Goal: Transaction & Acquisition: Purchase product/service

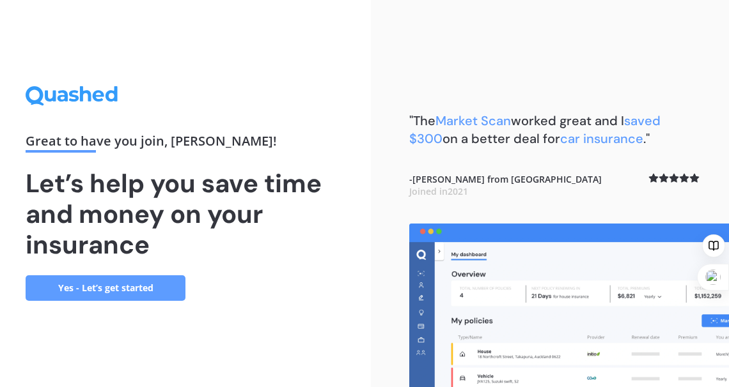
click at [103, 291] on link "Yes - Let’s get started" at bounding box center [106, 288] width 160 height 26
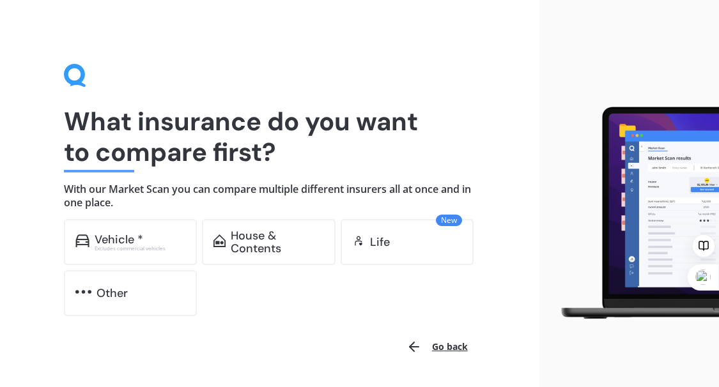
click at [142, 235] on div "Vehicle *" at bounding box center [140, 239] width 91 height 13
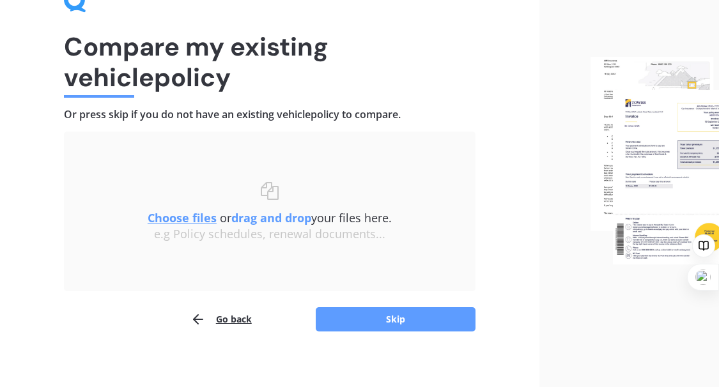
scroll to position [83, 0]
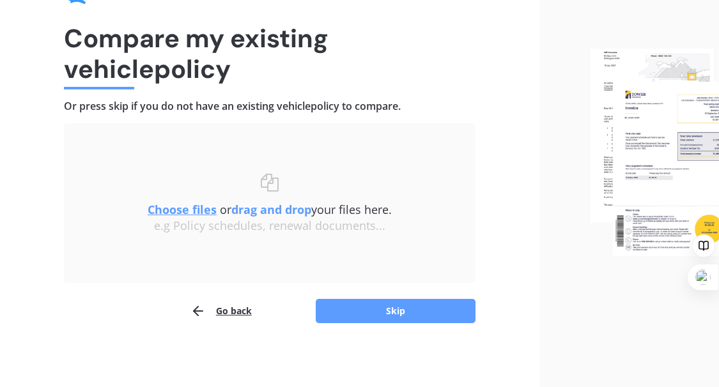
click at [389, 314] on button "Skip" at bounding box center [396, 311] width 160 height 24
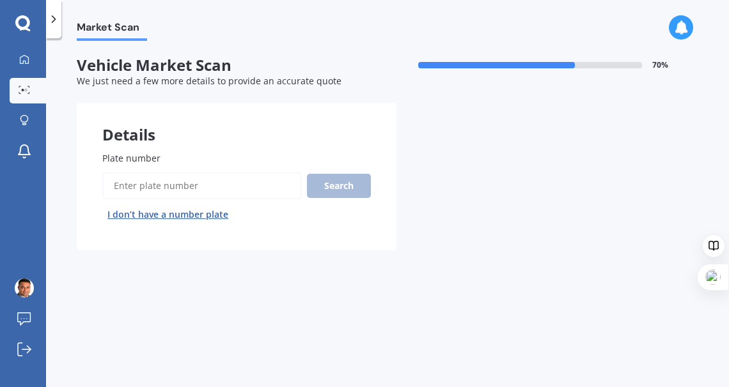
click at [174, 178] on input "Plate number" at bounding box center [201, 186] width 199 height 27
type input "dc05ta"
click at [327, 197] on button "Search" at bounding box center [339, 186] width 64 height 24
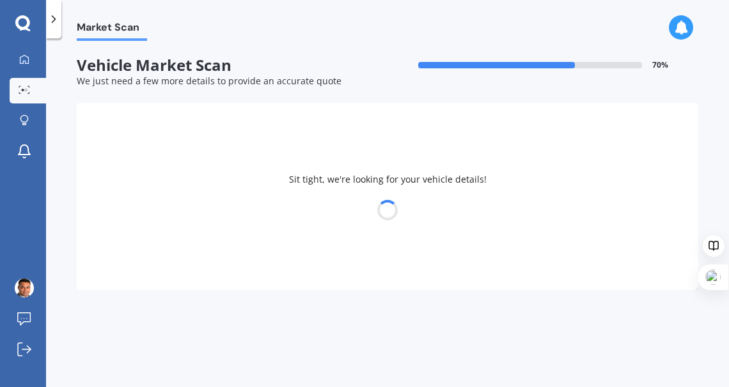
select select "SUZUKI"
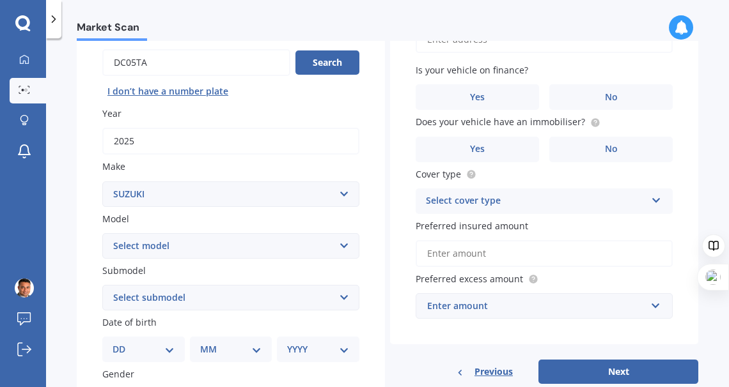
scroll to position [127, 0]
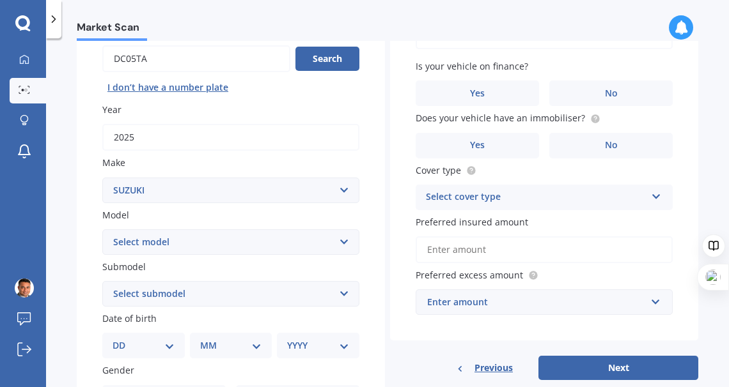
click at [239, 245] on select "Select model Aerio Alto APV Van Baleno Cappuccino Carry Truck Carry van Celerio…" at bounding box center [230, 242] width 257 height 26
select select "JIMNY 4WD"
click at [102, 229] on select "Select model Aerio Alto APV Van Baleno Cappuccino Carry Truck Carry van Celerio…" at bounding box center [230, 242] width 257 height 26
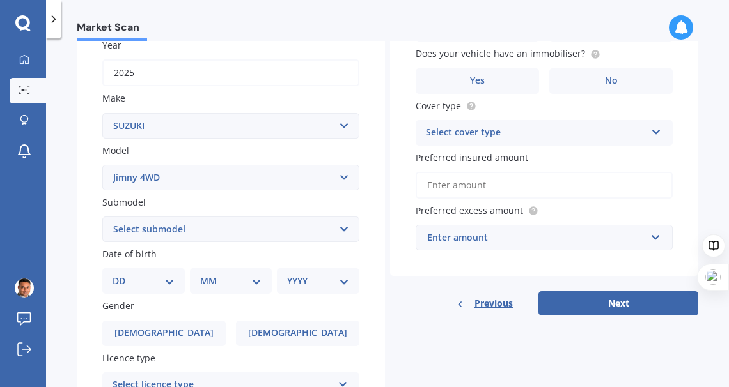
click at [209, 226] on select "Select submodel (All Others) JX 1.3 Sierra 1.3 Sierra 1.5" at bounding box center [230, 230] width 257 height 26
select select "SIERRA 1.5"
click at [102, 217] on select "Select submodel (All Others) JX 1.3 Sierra 1.3 Sierra 1.5" at bounding box center [230, 230] width 257 height 26
click at [132, 284] on select "DD 01 02 03 04 05 06 07 08 09 10 11 12 13 14 15 16 17 18 19 20 21 22 23 24 25 2…" at bounding box center [143, 281] width 62 height 14
select select "11"
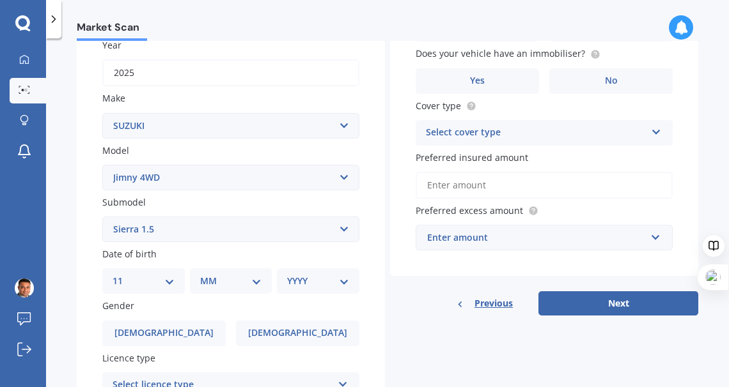
click at [122, 275] on select "DD 01 02 03 04 05 06 07 08 09 10 11 12 13 14 15 16 17 18 19 20 21 22 23 24 25 2…" at bounding box center [143, 281] width 62 height 14
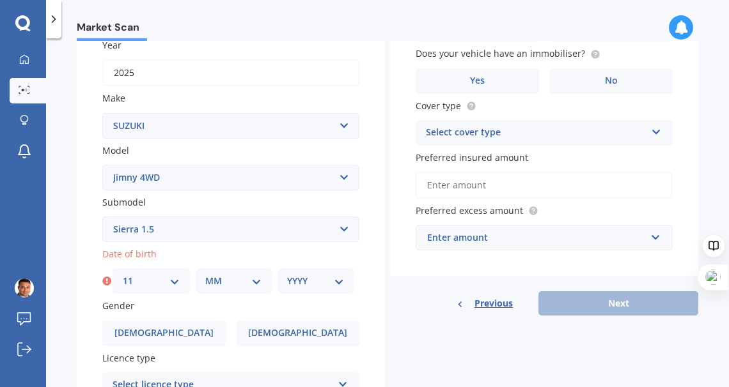
click at [242, 285] on select "MM 01 02 03 04 05 06 07 08 09 10 11 12" at bounding box center [233, 281] width 57 height 14
select select "05"
click at [205, 275] on select "MM 01 02 03 04 05 06 07 08 09 10 11 12" at bounding box center [233, 281] width 57 height 14
click at [303, 279] on select "YYYY 2025 2024 2023 2022 2021 2020 2019 2018 2017 2016 2015 2014 2013 2012 2011…" at bounding box center [315, 281] width 57 height 14
select select "1975"
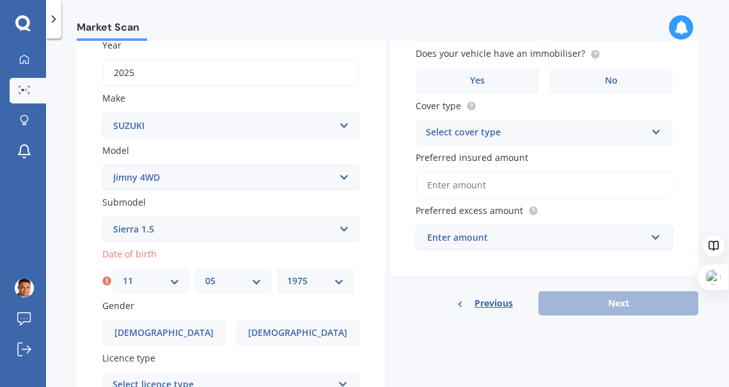
click at [287, 275] on select "YYYY 2025 2024 2023 2022 2021 2020 2019 2018 2017 2016 2015 2014 2013 2012 2011…" at bounding box center [315, 281] width 57 height 14
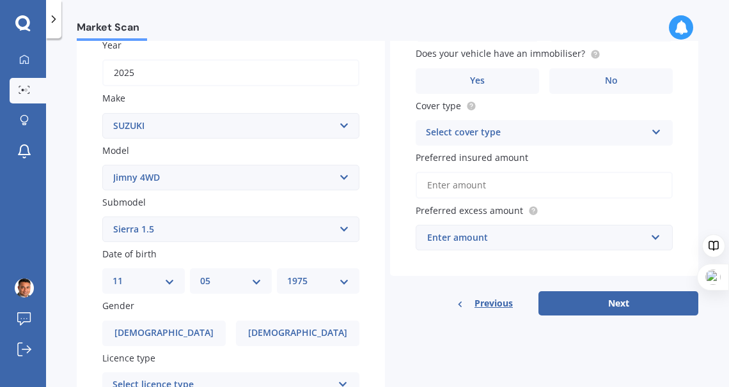
scroll to position [319, 0]
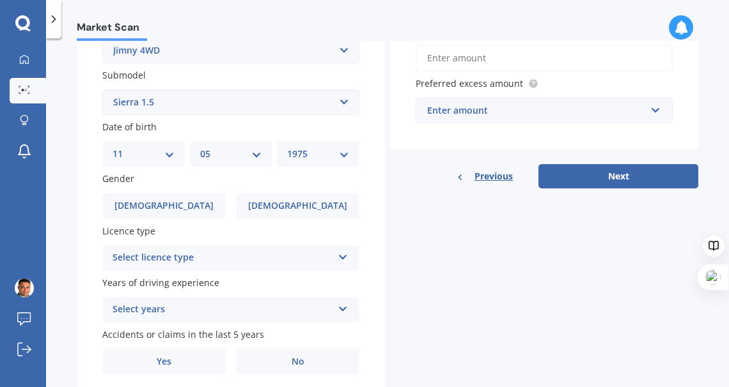
click at [166, 206] on span "[DEMOGRAPHIC_DATA]" at bounding box center [163, 206] width 99 height 11
click at [0, 0] on input "[DEMOGRAPHIC_DATA]" at bounding box center [0, 0] width 0 height 0
click at [306, 263] on div "Select licence type" at bounding box center [222, 258] width 220 height 15
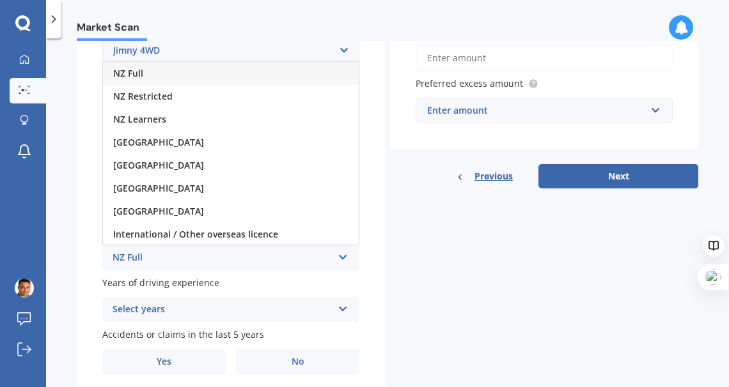
click at [181, 70] on div "NZ Full" at bounding box center [231, 73] width 256 height 23
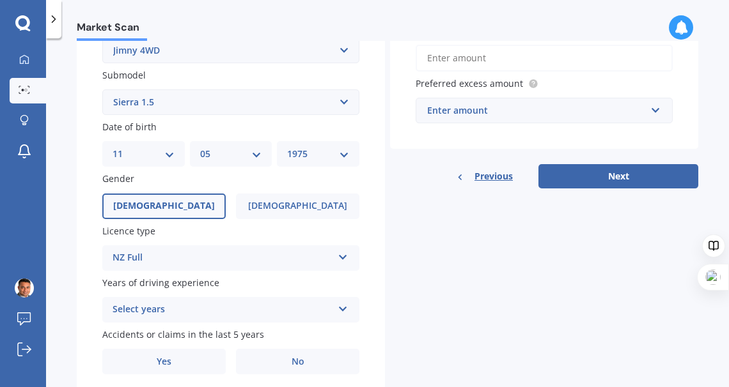
scroll to position [366, 0]
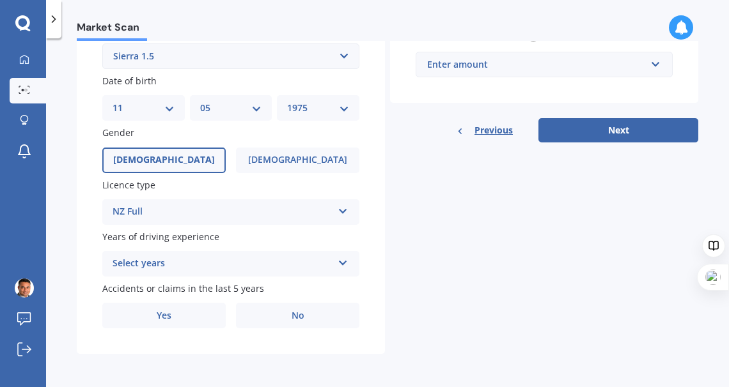
click at [339, 263] on icon at bounding box center [342, 260] width 11 height 9
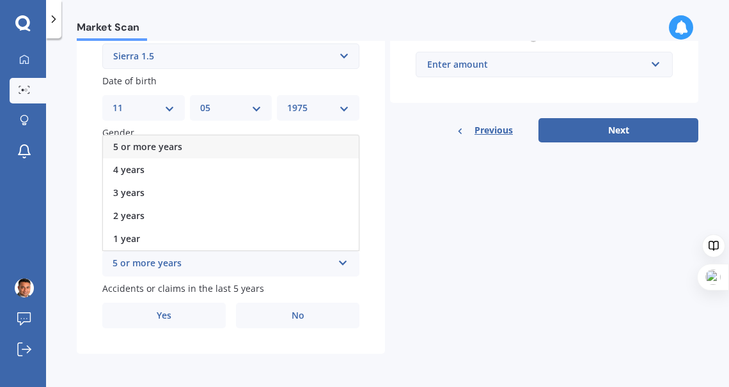
scroll to position [302, 0]
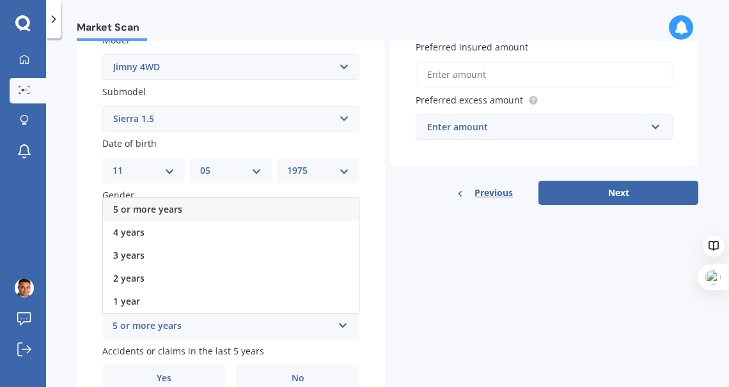
click at [196, 208] on div "5 or more years" at bounding box center [231, 209] width 256 height 23
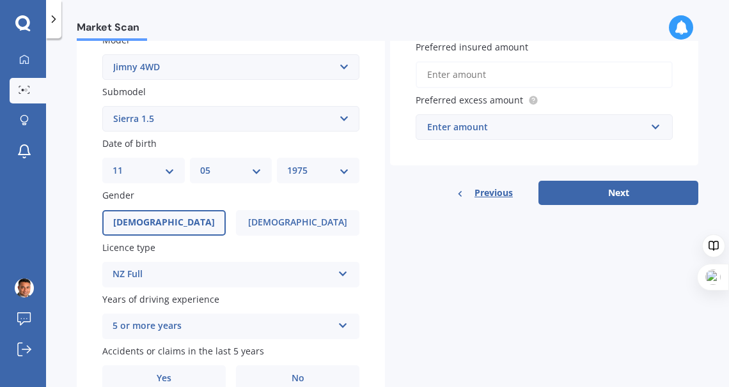
scroll to position [366, 0]
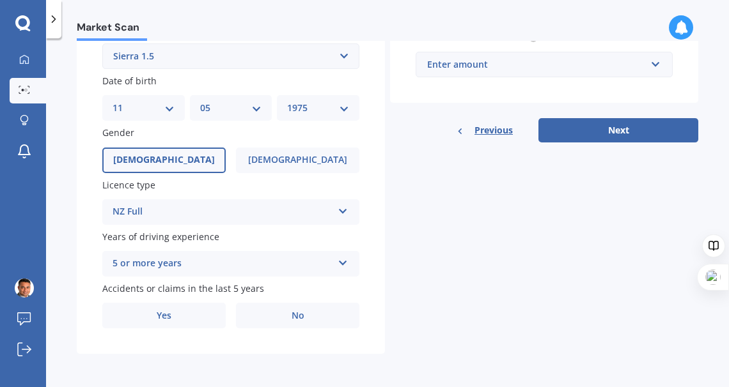
click at [204, 316] on label "Yes" at bounding box center [163, 316] width 123 height 26
click at [0, 0] on input "Yes" at bounding box center [0, 0] width 0 height 0
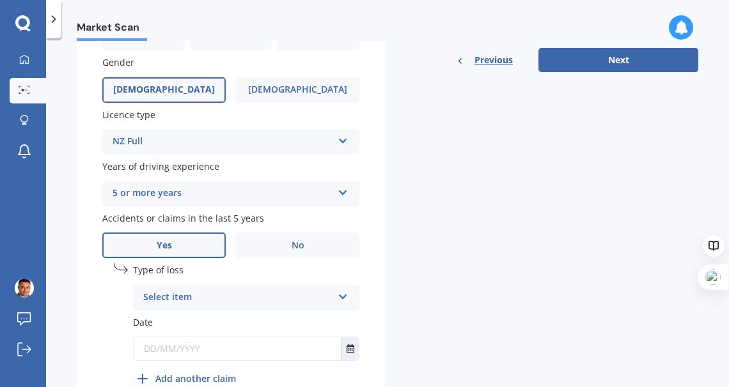
scroll to position [494, 0]
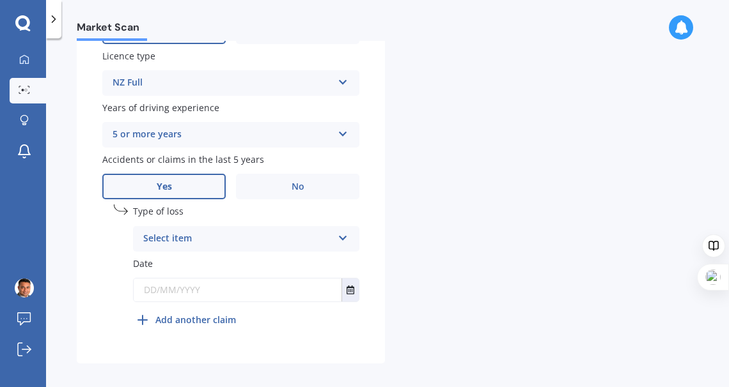
click at [285, 239] on div "Select item" at bounding box center [237, 238] width 189 height 15
click at [215, 268] on div "At fault accident" at bounding box center [246, 263] width 225 height 23
click at [225, 295] on input "text" at bounding box center [238, 290] width 208 height 23
click at [351, 293] on icon "Select date" at bounding box center [350, 290] width 8 height 9
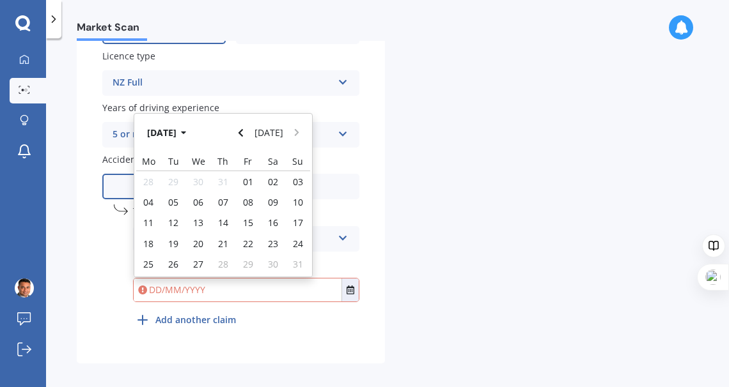
click at [243, 137] on icon "Navigate back" at bounding box center [241, 132] width 6 height 9
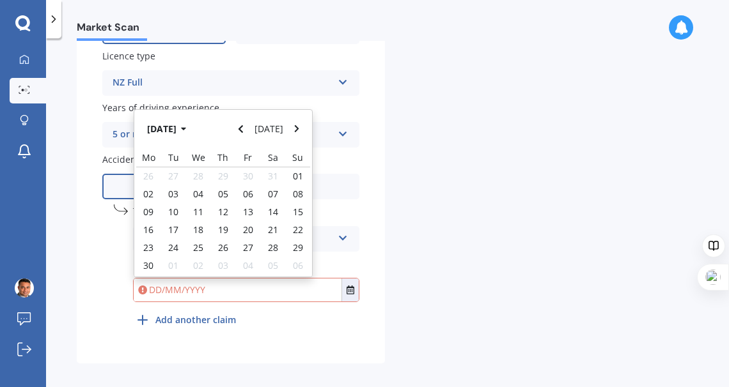
click at [243, 138] on button "Navigate back" at bounding box center [241, 128] width 17 height 23
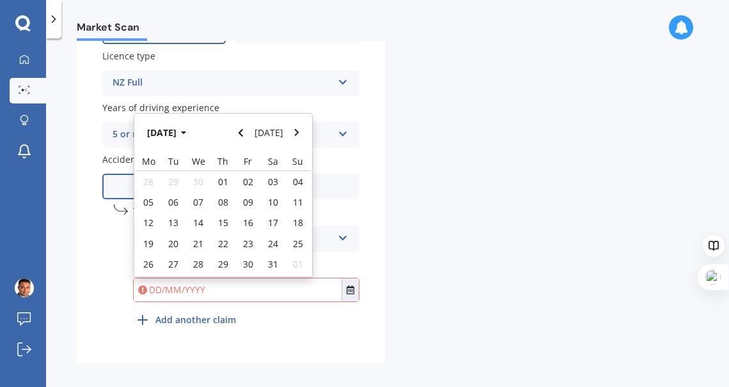
click at [243, 137] on icon "Navigate back" at bounding box center [241, 132] width 6 height 9
click at [176, 183] on span "01" at bounding box center [173, 182] width 10 height 12
type input "[DATE]"
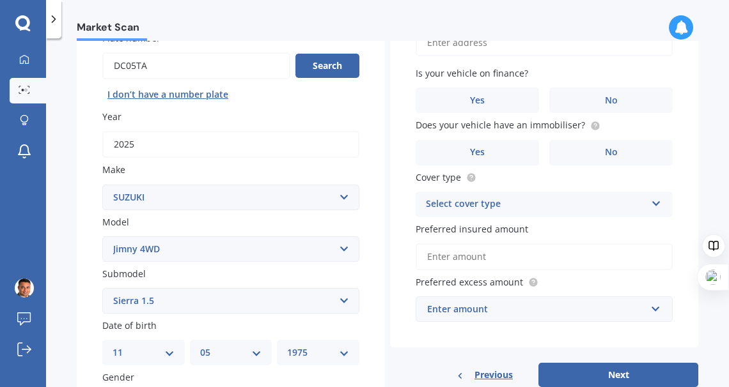
scroll to position [58, 0]
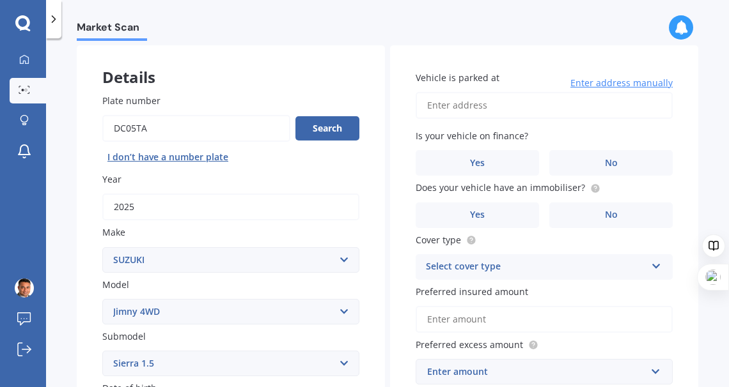
click at [576, 167] on label "No" at bounding box center [610, 163] width 123 height 26
click at [0, 0] on input "No" at bounding box center [0, 0] width 0 height 0
click at [562, 216] on label "No" at bounding box center [610, 216] width 123 height 26
click at [0, 0] on input "No" at bounding box center [0, 0] width 0 height 0
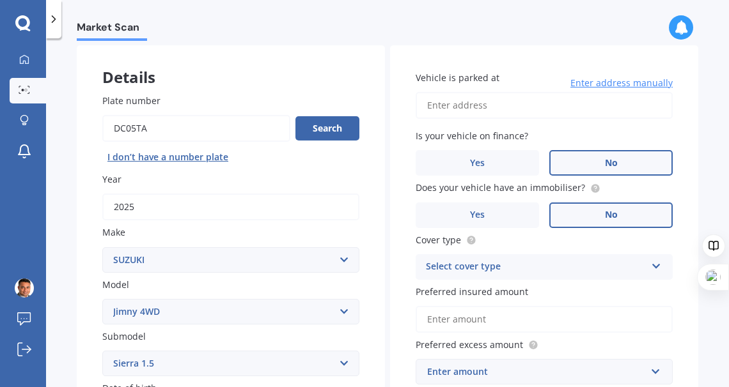
scroll to position [121, 0]
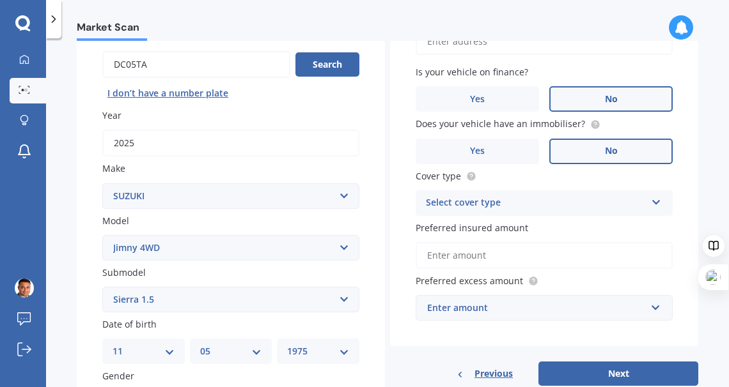
click at [460, 151] on label "Yes" at bounding box center [476, 152] width 123 height 26
click at [0, 0] on input "Yes" at bounding box center [0, 0] width 0 height 0
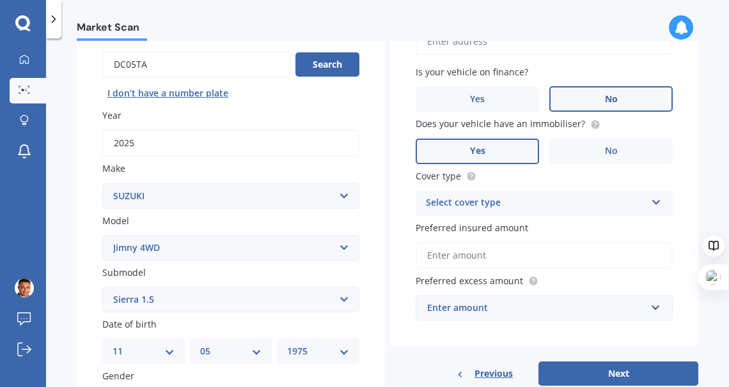
scroll to position [185, 0]
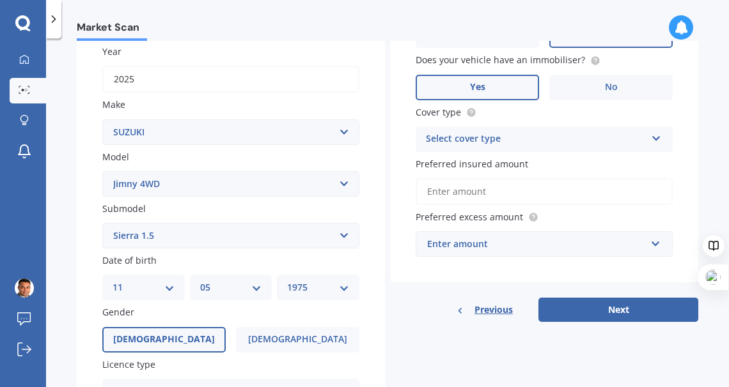
click at [560, 143] on div "Select cover type" at bounding box center [536, 139] width 220 height 15
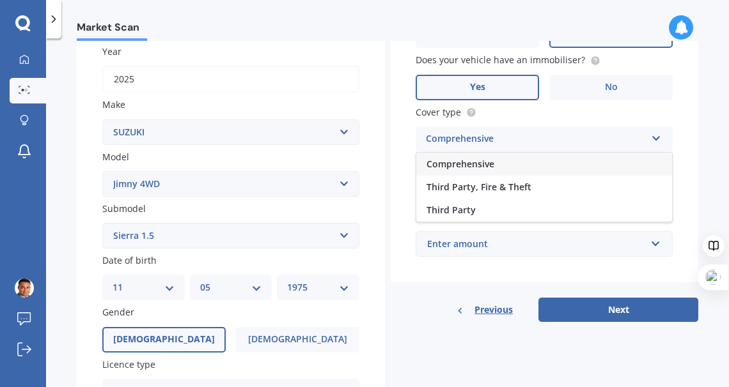
click at [468, 160] on span "Comprehensive" at bounding box center [460, 164] width 68 height 12
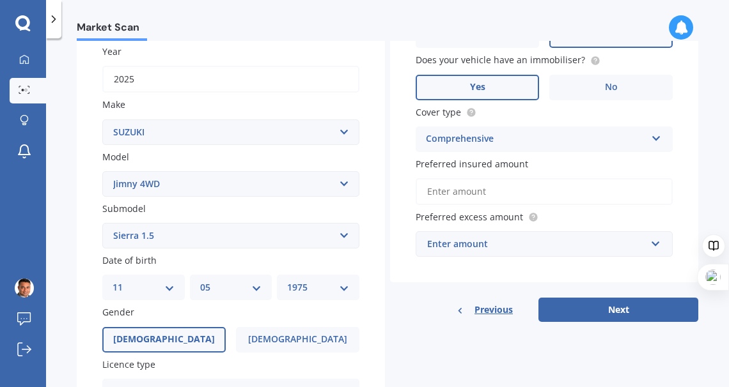
click at [487, 194] on input "Preferred insured amount" at bounding box center [543, 191] width 257 height 27
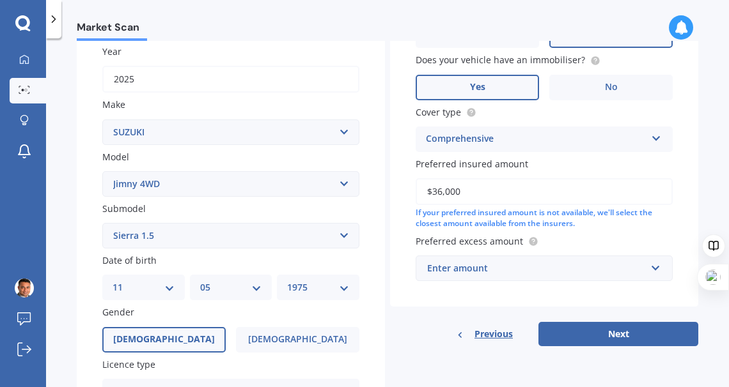
type input "$36,000"
click at [532, 272] on div "Enter amount" at bounding box center [536, 268] width 219 height 14
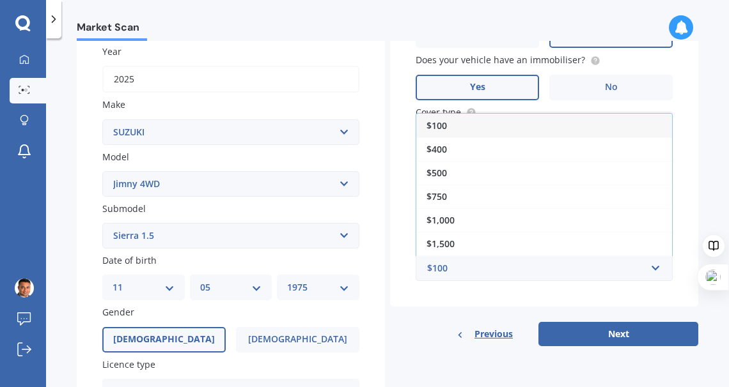
click at [518, 200] on div "$750" at bounding box center [544, 197] width 256 height 24
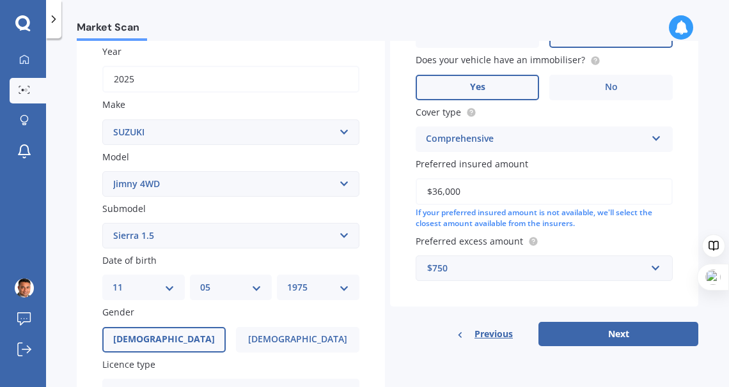
click at [588, 332] on button "Next" at bounding box center [618, 334] width 160 height 24
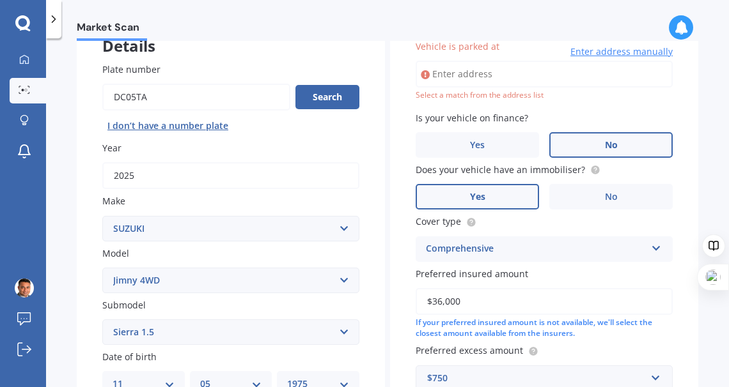
scroll to position [87, 0]
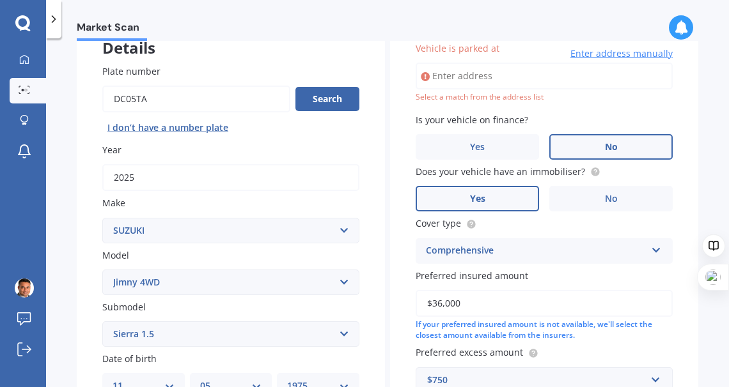
click at [487, 79] on input "Vehicle is parked at" at bounding box center [543, 76] width 257 height 27
click at [572, 78] on input "[STREET_ADDRESS][PERSON_NAME]" at bounding box center [543, 76] width 257 height 27
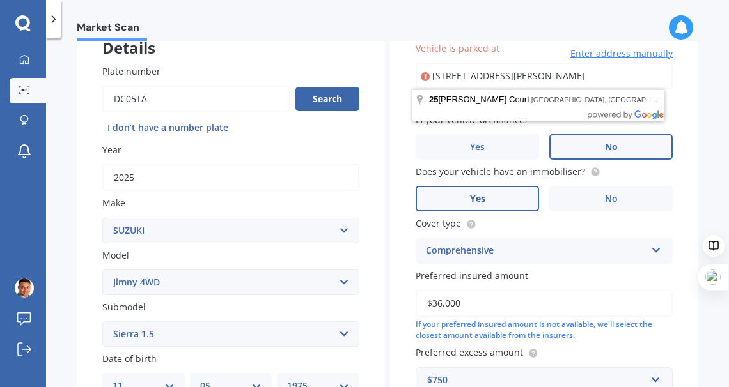
scroll to position [0, 0]
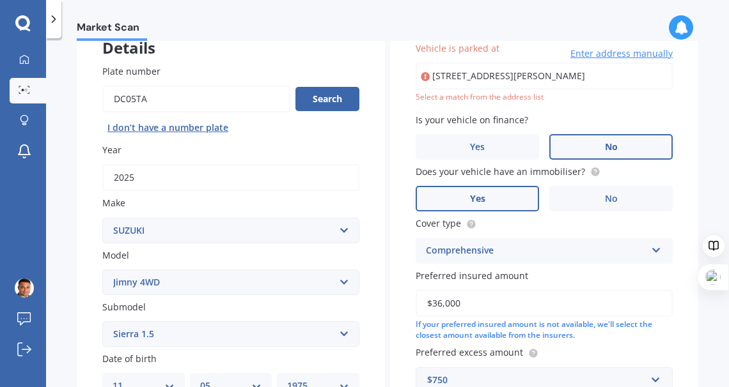
type input "[STREET_ADDRESS][PERSON_NAME]"
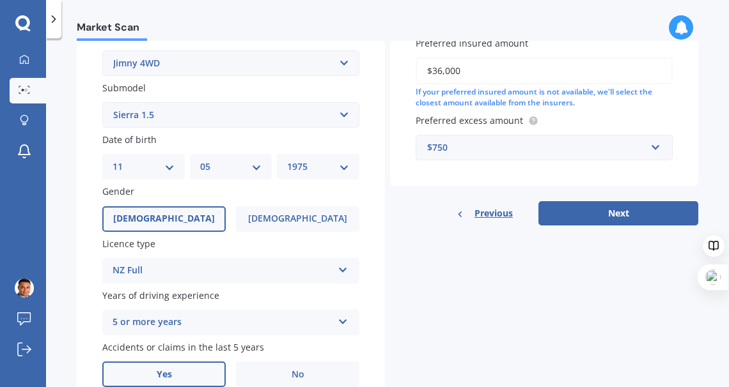
scroll to position [249, 0]
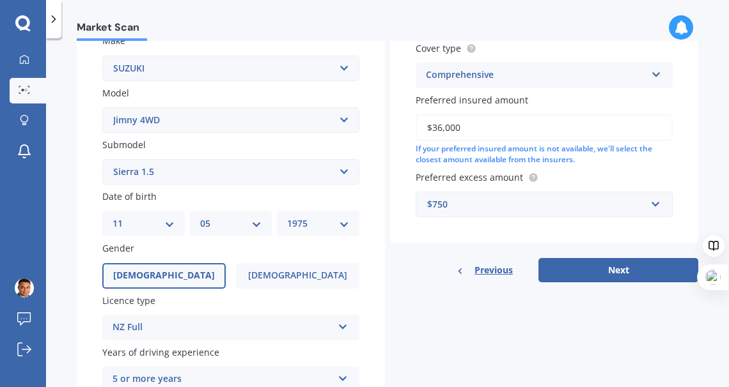
click at [604, 272] on button "Next" at bounding box center [618, 270] width 160 height 24
select select "11"
select select "05"
select select "1975"
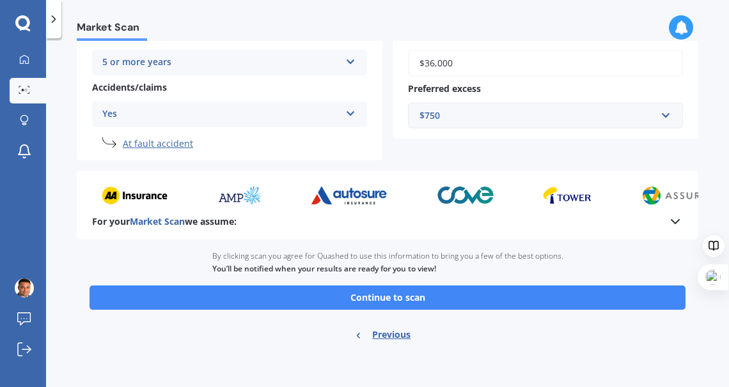
scroll to position [295, 0]
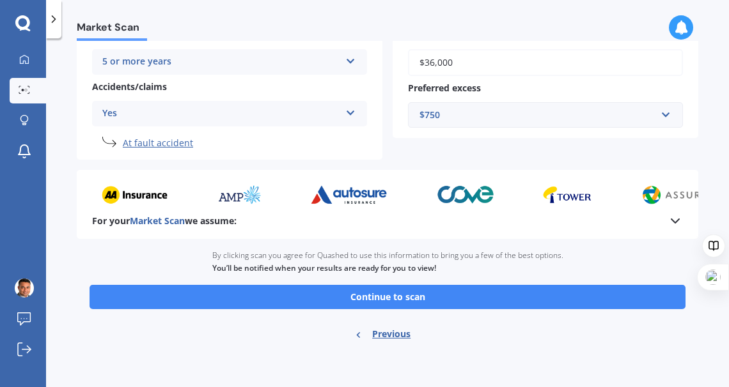
click at [363, 302] on button "Continue to scan" at bounding box center [387, 297] width 596 height 24
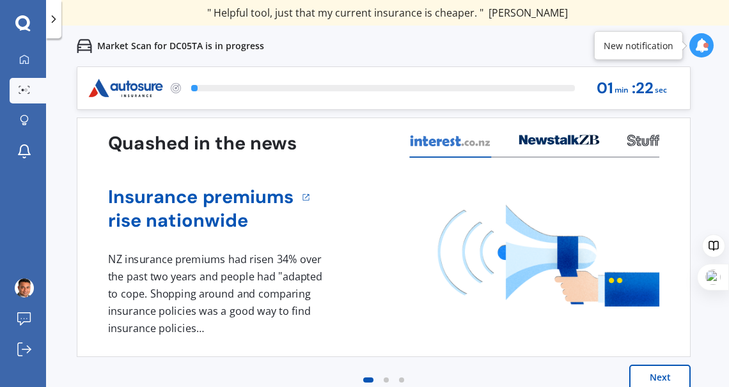
click at [668, 373] on button "Next" at bounding box center [659, 378] width 61 height 26
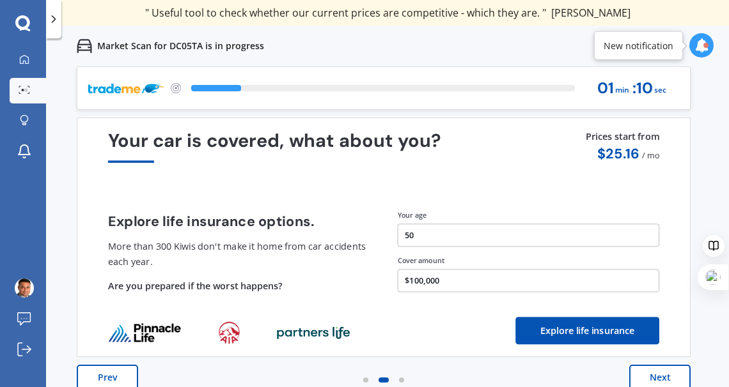
click at [593, 330] on button "Explore life insurance" at bounding box center [587, 330] width 144 height 27
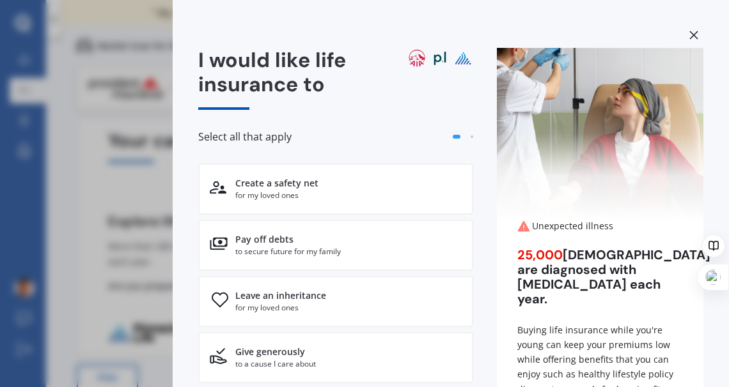
click at [689, 31] on icon at bounding box center [693, 35] width 9 height 9
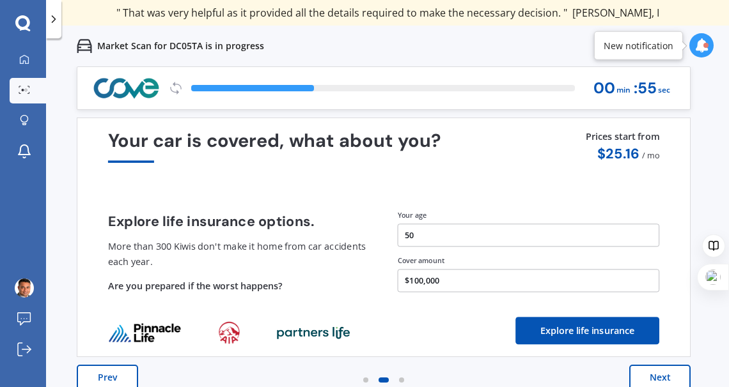
click at [455, 281] on button "$100,000" at bounding box center [528, 280] width 262 height 23
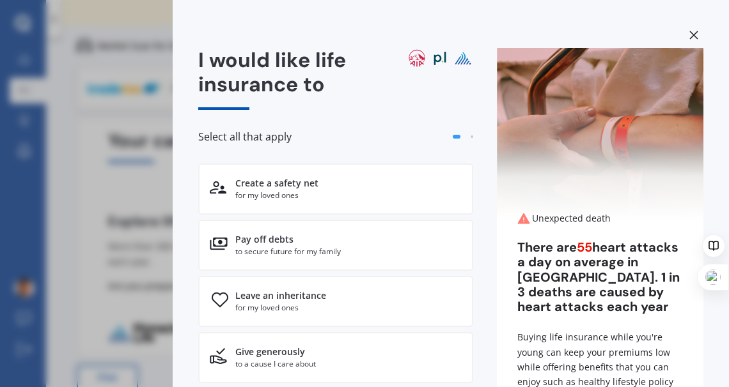
click at [689, 33] on icon at bounding box center [693, 35] width 9 height 9
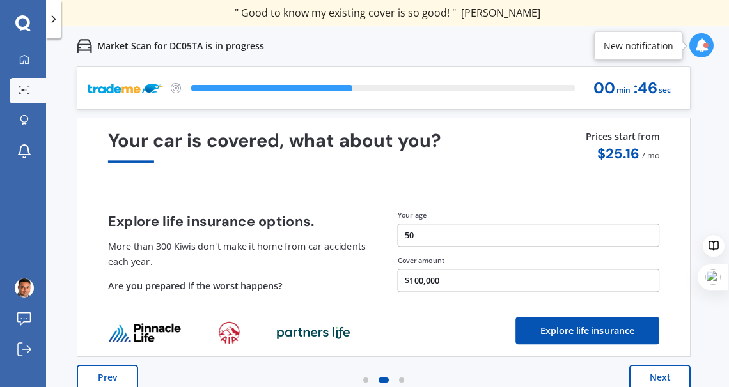
click at [501, 274] on button "$100,000" at bounding box center [528, 280] width 262 height 23
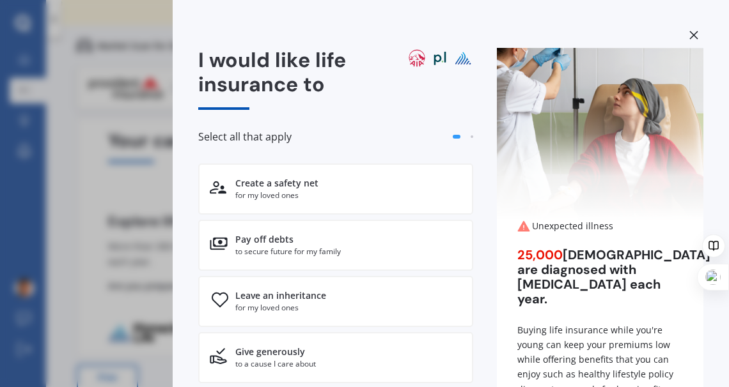
click at [689, 31] on icon at bounding box center [693, 35] width 9 height 9
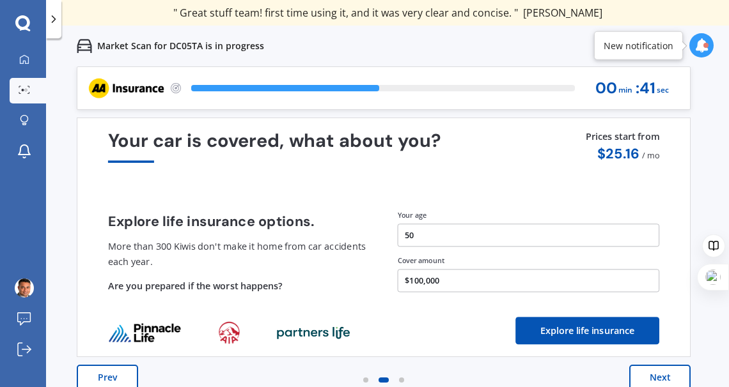
click at [673, 378] on button "Next" at bounding box center [659, 378] width 61 height 26
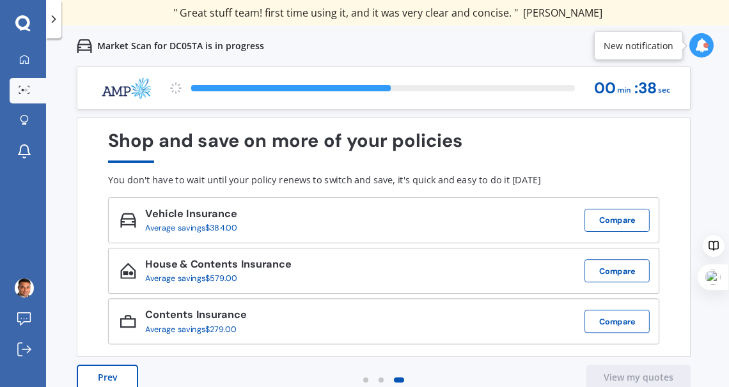
click at [621, 222] on button "Compare" at bounding box center [616, 220] width 65 height 23
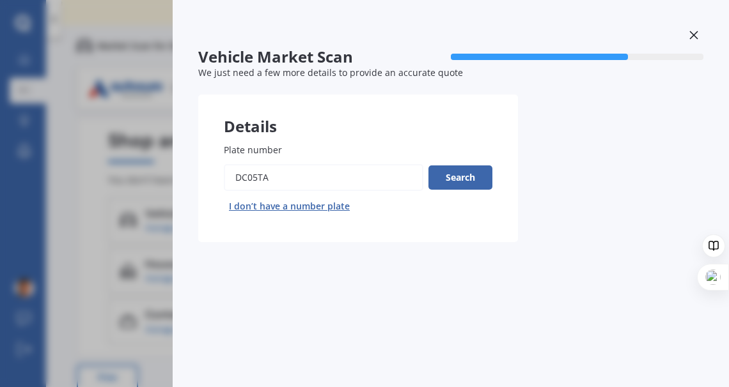
click at [699, 33] on div at bounding box center [693, 37] width 19 height 22
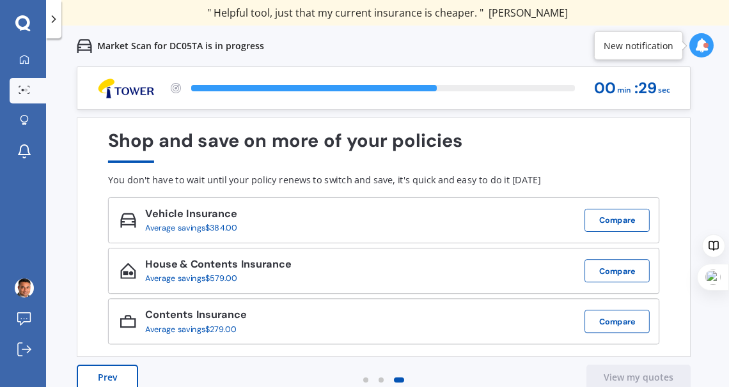
click at [640, 374] on button "View my quotes" at bounding box center [638, 378] width 104 height 26
click at [613, 212] on button "Compare" at bounding box center [616, 220] width 65 height 23
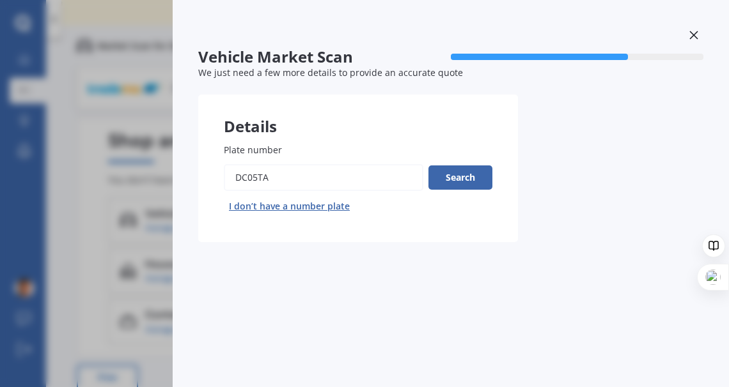
click at [457, 176] on button "Search" at bounding box center [460, 178] width 64 height 24
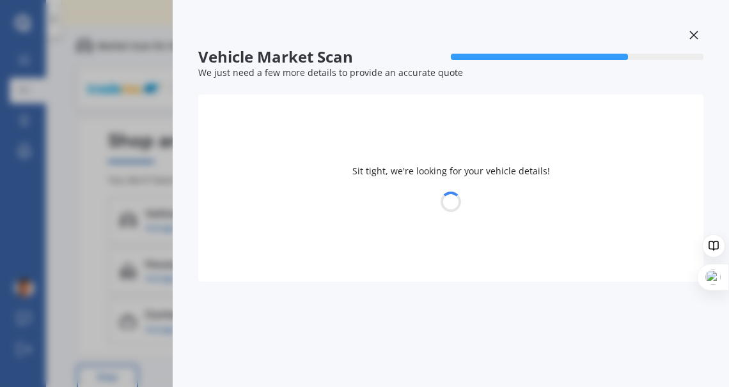
select select "SUZUKI"
select select "11"
select select "05"
select select "1975"
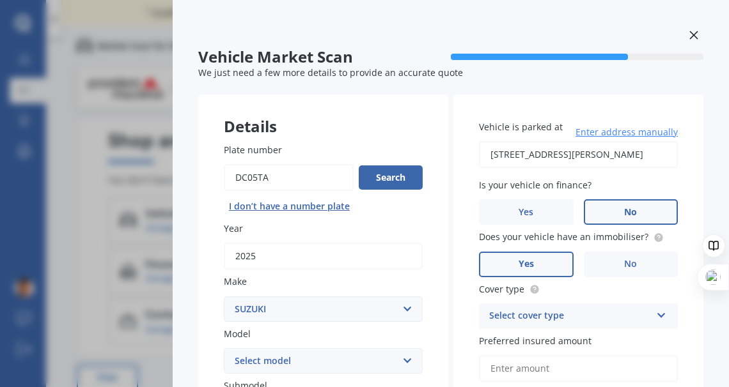
scroll to position [383, 0]
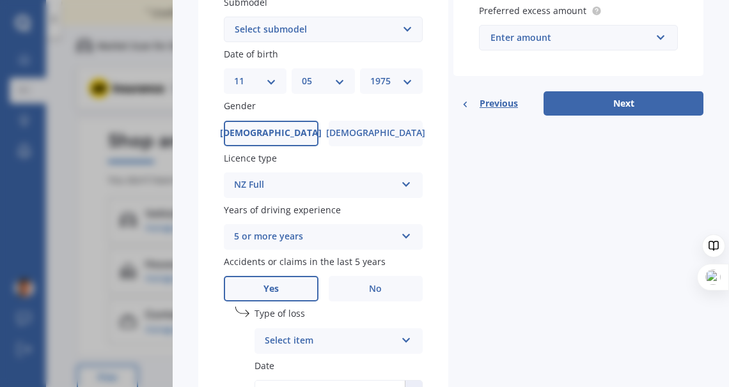
click at [616, 111] on button "Next" at bounding box center [623, 103] width 160 height 24
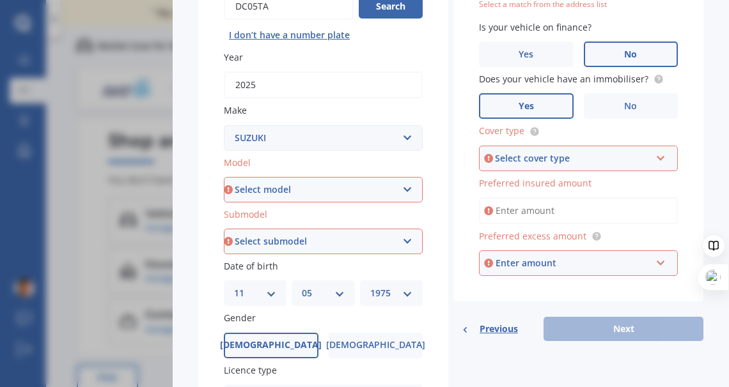
scroll to position [175, 0]
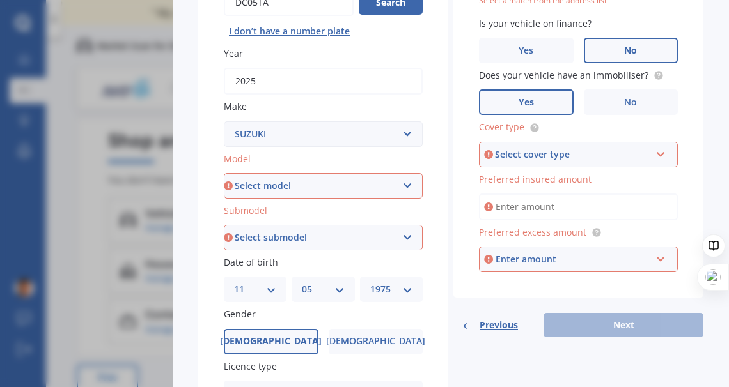
click at [600, 146] on div "Select cover type Comprehensive Third Party, Fire & Theft Third Party" at bounding box center [578, 155] width 199 height 26
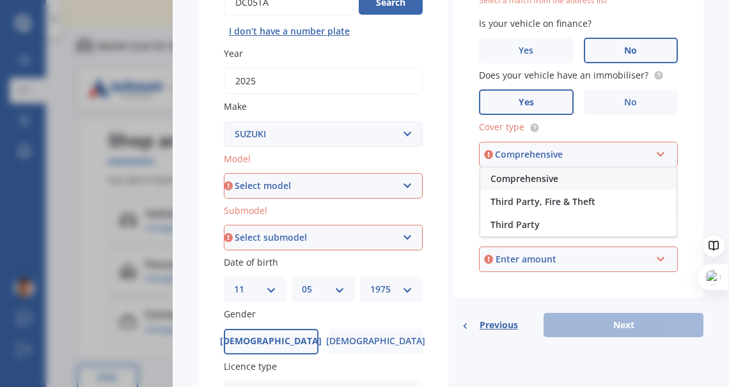
click at [537, 153] on div "Comprehensive" at bounding box center [572, 155] width 155 height 14
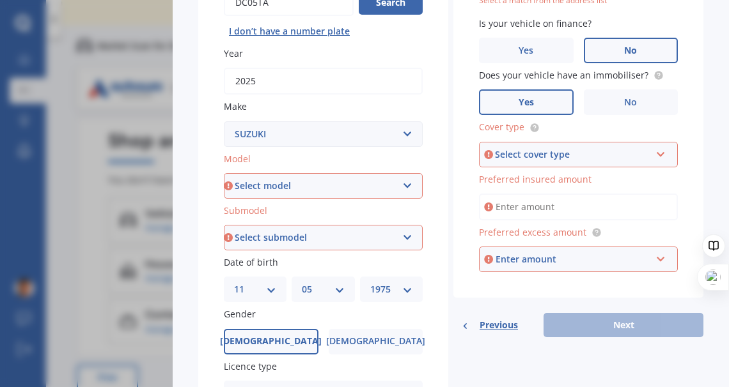
click at [527, 212] on input "Preferred insured amount" at bounding box center [578, 207] width 199 height 27
type input "$36,000"
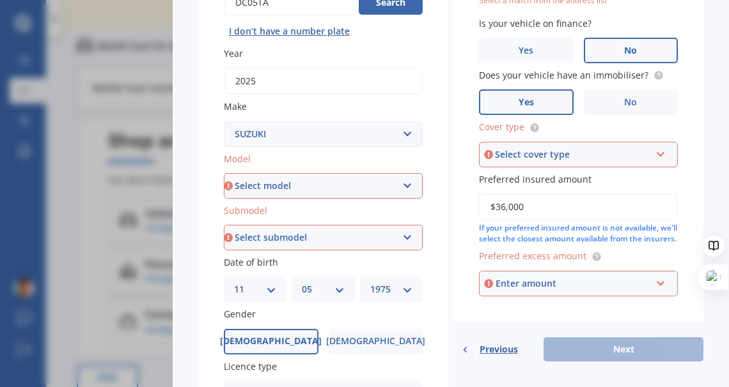
click at [572, 291] on div "Enter amount" at bounding box center [572, 284] width 155 height 14
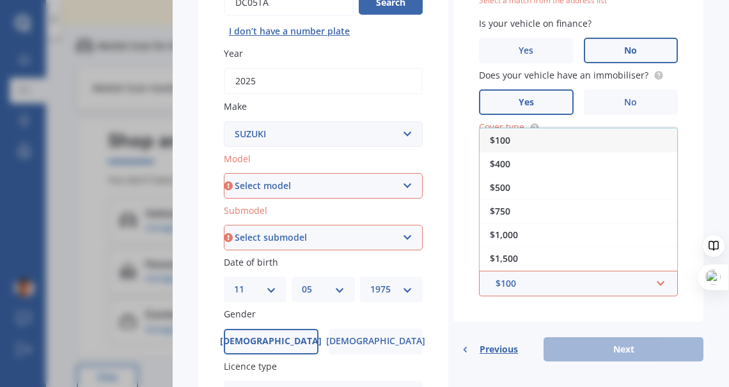
click at [513, 223] on div "$750" at bounding box center [577, 211] width 197 height 24
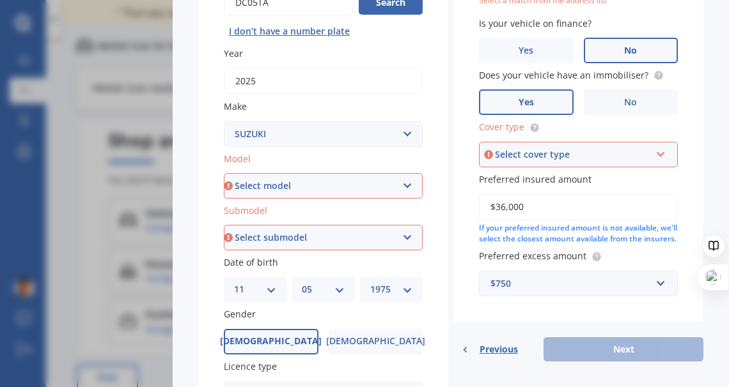
click at [407, 186] on select "Select model Aerio Alto APV Van Baleno Cappuccino Carry Truck Carry van Celerio…" at bounding box center [323, 186] width 199 height 26
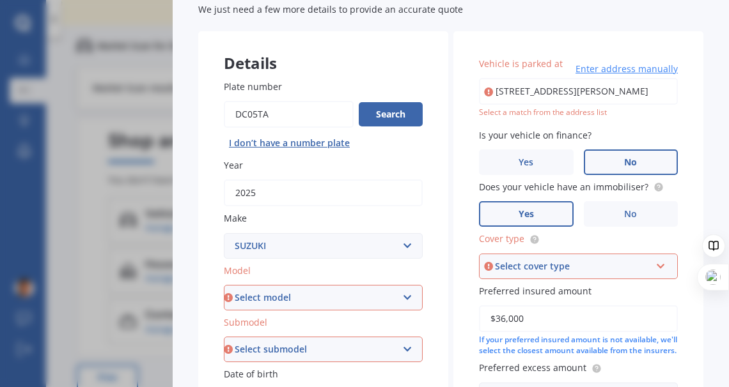
scroll to position [192, 0]
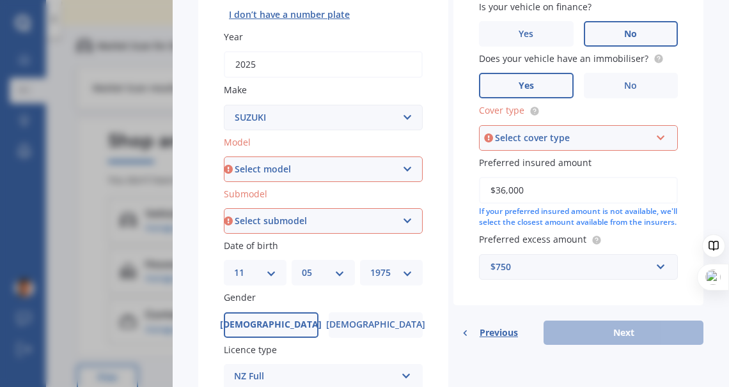
click at [318, 165] on select "Select model Aerio Alto APV Van Baleno Cappuccino Carry Truck Carry van Celerio…" at bounding box center [323, 170] width 199 height 26
select select "JIMNY 4WD"
click at [224, 157] on select "Select model Aerio Alto APV Van Baleno Cappuccino Carry Truck Carry van Celerio…" at bounding box center [323, 170] width 199 height 26
click at [307, 217] on select "Select submodel (All Others) JX 1.3 Sierra 1.3 Sierra 1.5" at bounding box center [323, 221] width 199 height 26
select select "SIERRA 1.5"
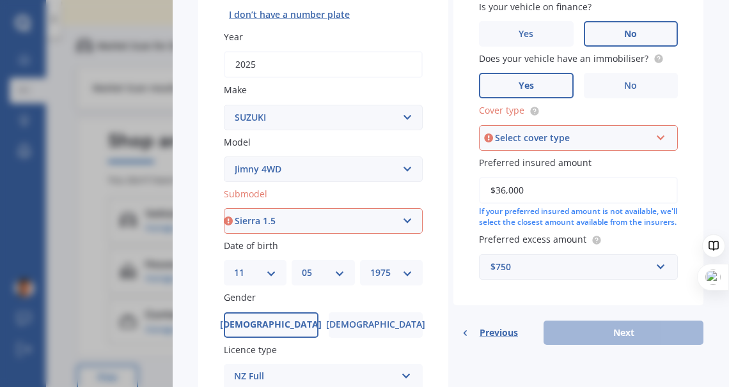
click at [224, 208] on select "Select submodel (All Others) JX 1.3 Sierra 1.3 Sierra 1.5" at bounding box center [323, 221] width 199 height 26
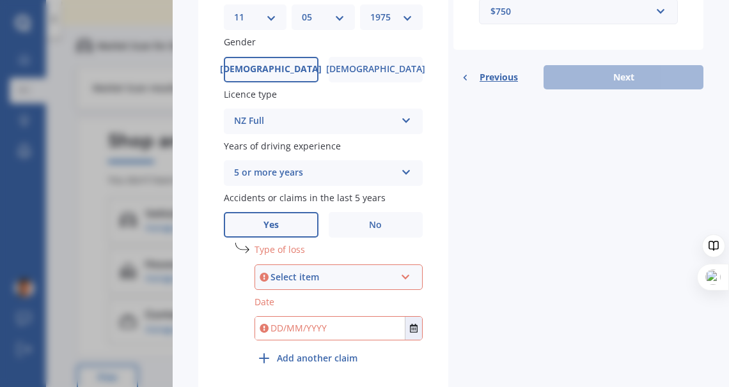
scroll to position [499, 0]
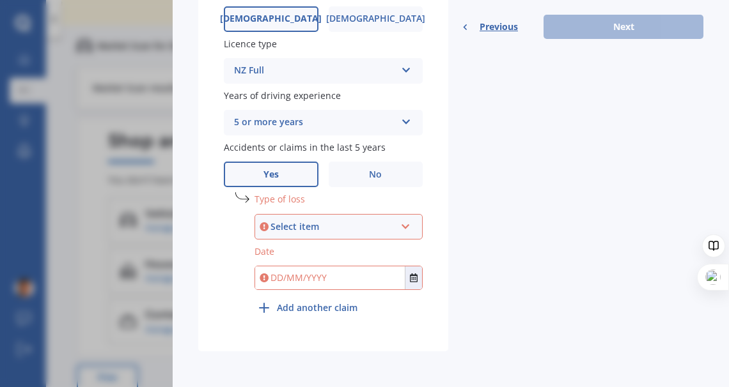
click at [403, 222] on icon at bounding box center [405, 224] width 11 height 9
click at [327, 223] on div "At fault accident" at bounding box center [332, 227] width 125 height 14
click at [310, 281] on input "text" at bounding box center [330, 277] width 150 height 23
click at [410, 281] on icon "Select date" at bounding box center [414, 278] width 8 height 9
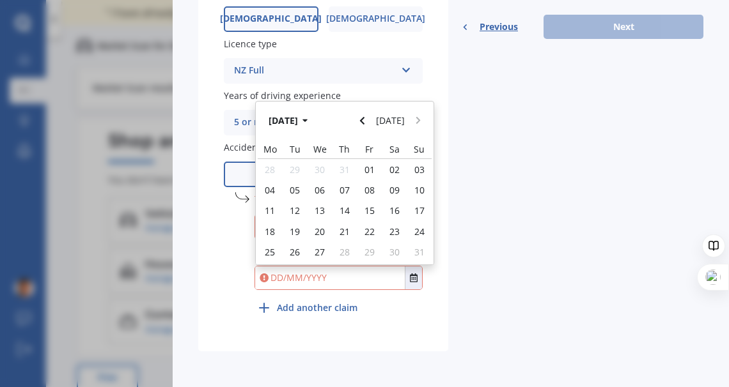
click at [371, 121] on button "Navigate back" at bounding box center [362, 120] width 17 height 23
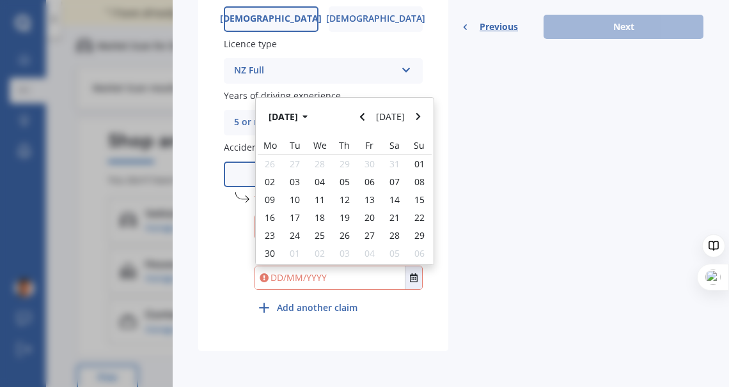
click at [371, 121] on button "Navigate back" at bounding box center [362, 116] width 17 height 23
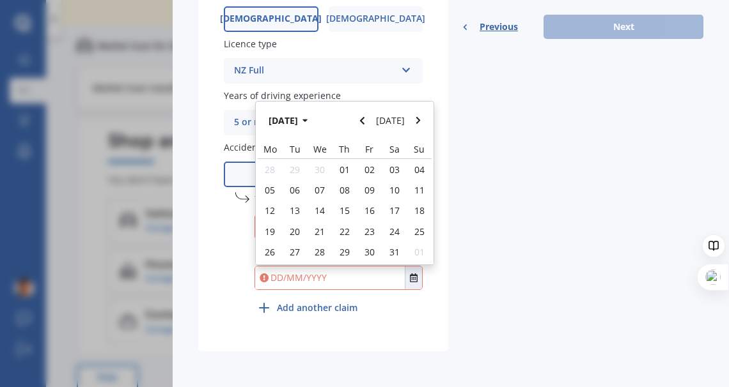
click at [347, 166] on span "01" at bounding box center [344, 170] width 10 height 12
type input "[DATE]"
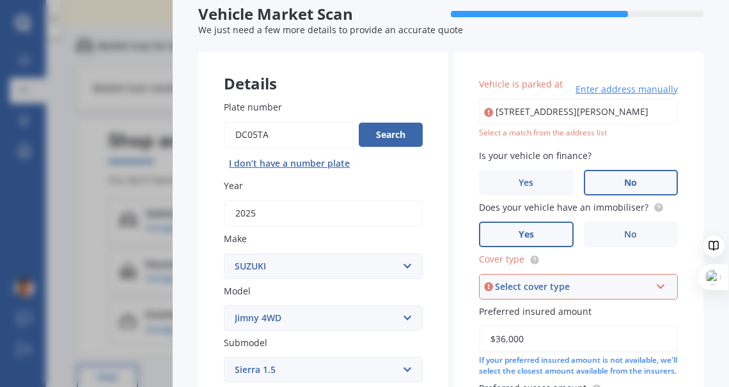
scroll to position [0, 0]
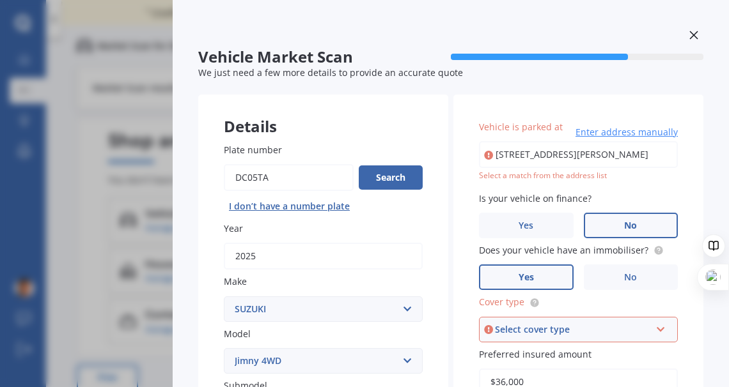
click at [621, 156] on input "[STREET_ADDRESS][PERSON_NAME]" at bounding box center [578, 154] width 199 height 27
type input "[STREET_ADDRESS][PERSON_NAME]"
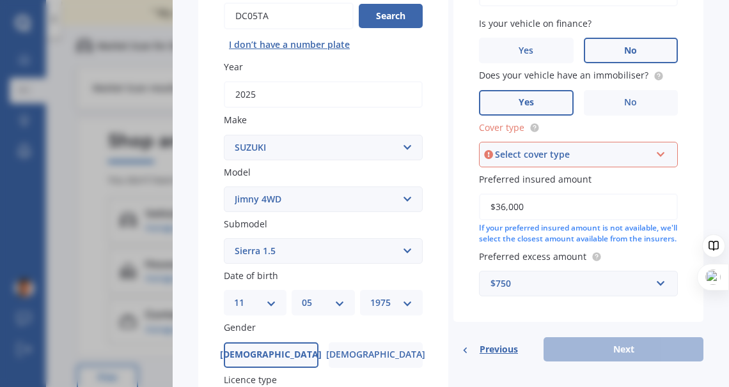
scroll to position [63, 0]
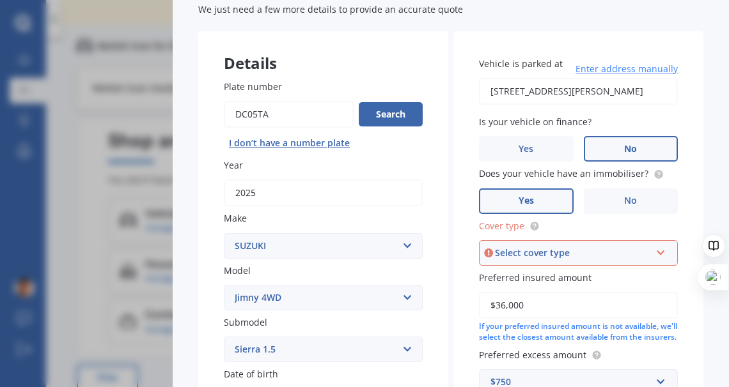
click at [588, 242] on div "Select cover type Comprehensive Third Party, Fire & Theft Third Party" at bounding box center [578, 253] width 199 height 26
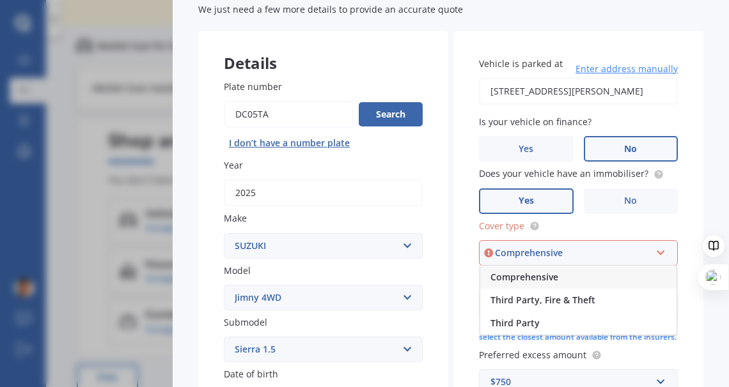
click at [549, 277] on span "Comprehensive" at bounding box center [524, 277] width 68 height 12
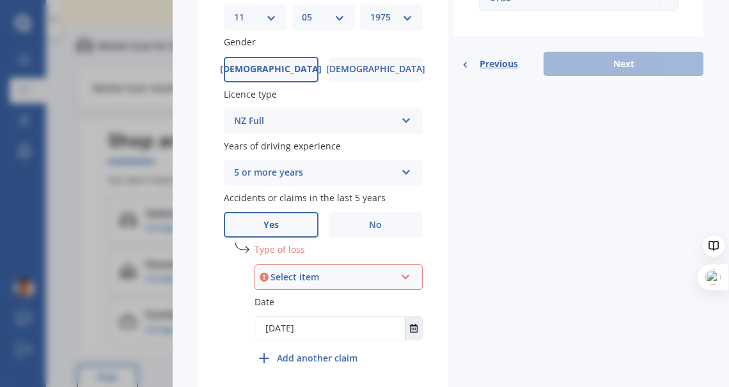
scroll to position [499, 0]
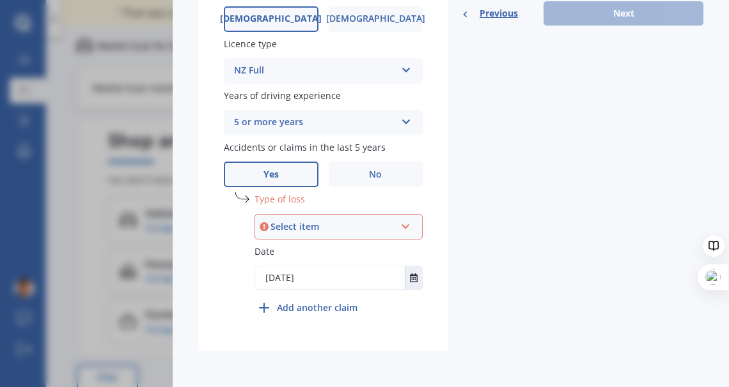
click at [330, 224] on div "Select item" at bounding box center [332, 227] width 125 height 14
click at [318, 247] on span "At fault accident" at bounding box center [302, 251] width 72 height 12
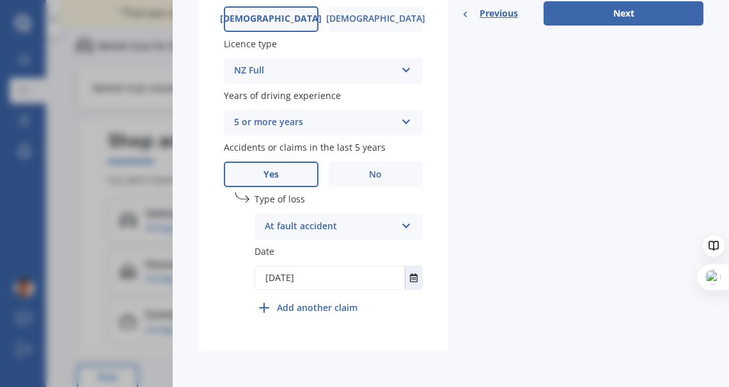
click at [580, 16] on button "Next" at bounding box center [623, 13] width 160 height 24
select select "11"
select select "05"
select select "1975"
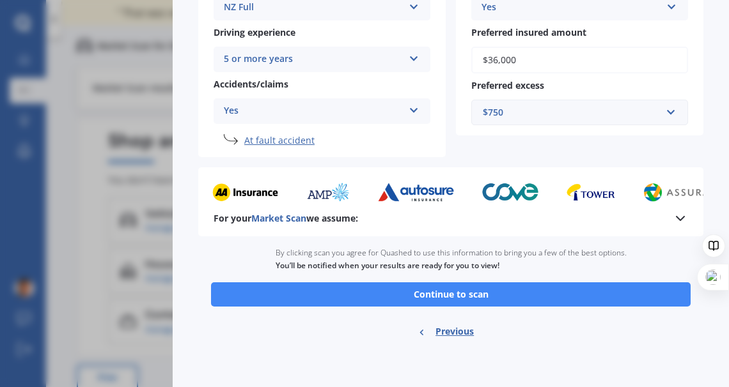
scroll to position [289, 0]
click at [482, 291] on button "Continue to scan" at bounding box center [450, 294] width 479 height 24
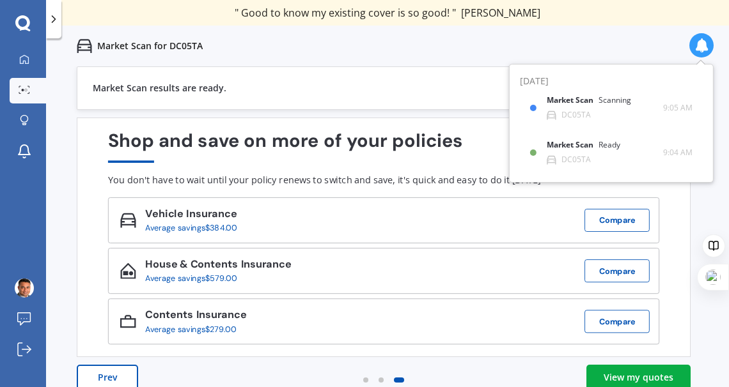
click at [640, 376] on div "View my quotes" at bounding box center [638, 377] width 70 height 13
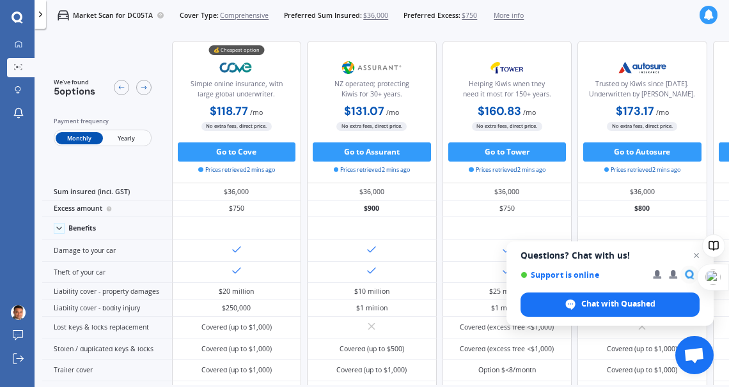
click at [243, 157] on button "Go to Cove" at bounding box center [237, 152] width 118 height 19
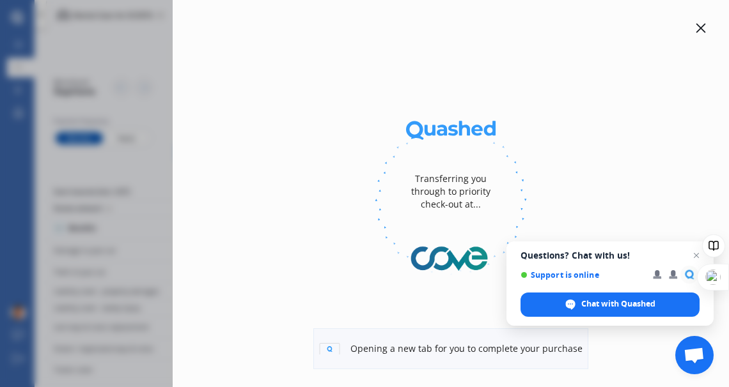
click at [695, 256] on span "Open chat" at bounding box center [695, 255] width 15 height 15
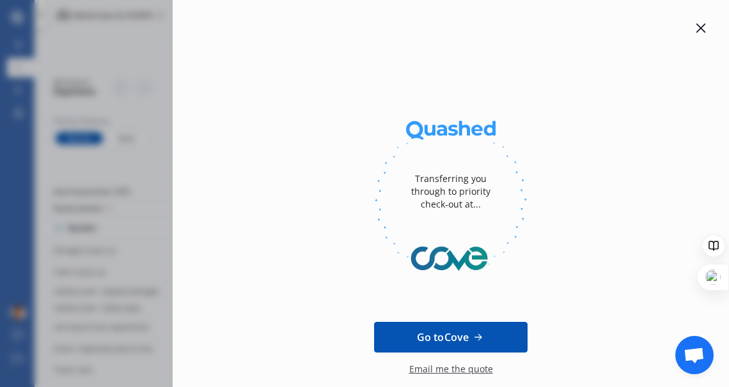
click at [447, 335] on span "Go to Cove" at bounding box center [443, 337] width 52 height 15
